Goal: Find contact information: Find contact information

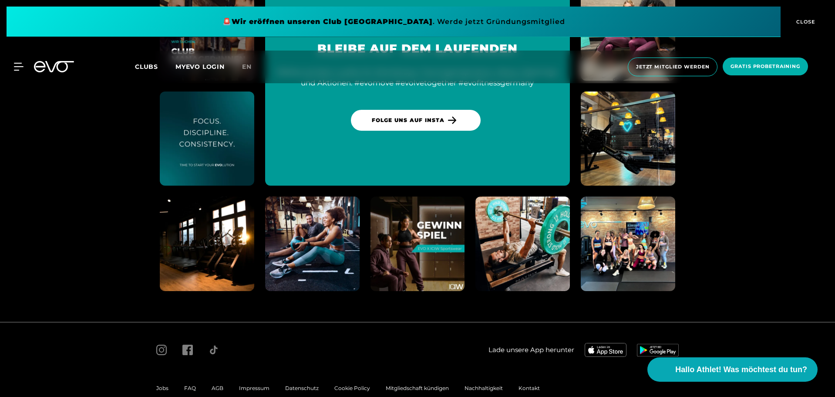
scroll to position [4959, 0]
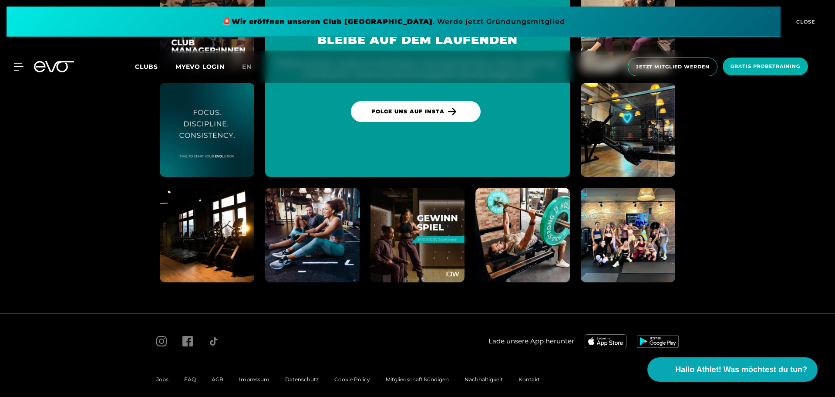
click at [253, 376] on span "Impressum" at bounding box center [254, 379] width 30 height 7
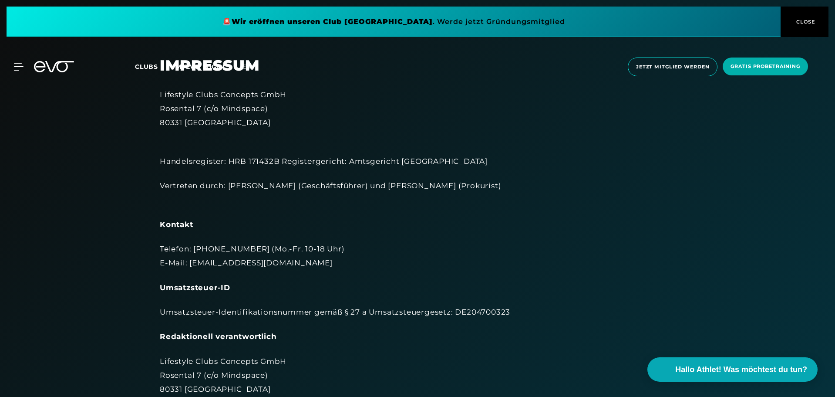
click at [249, 94] on div "Lifestyle Clubs Concepts GmbH [STREET_ADDRESS]" at bounding box center [418, 109] width 516 height 42
copy div "Lifestyle Clubs Concepts GmbH"
click at [504, 94] on div "Lifestyle Clubs Concepts GmbH [STREET_ADDRESS]" at bounding box center [418, 109] width 516 height 42
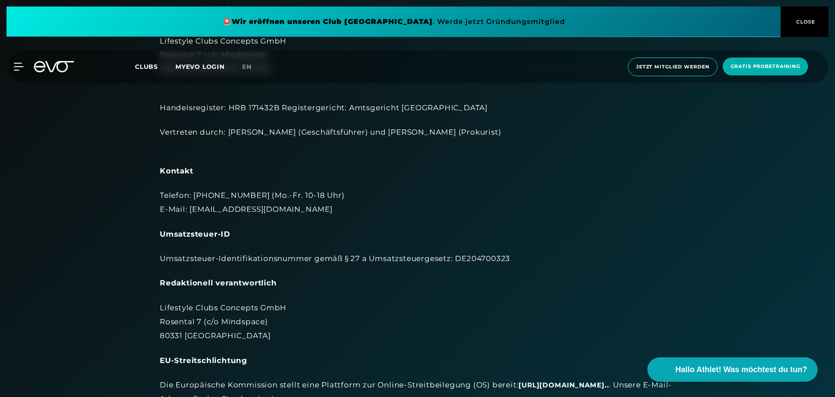
scroll to position [174, 0]
